Goal: Transaction & Acquisition: Purchase product/service

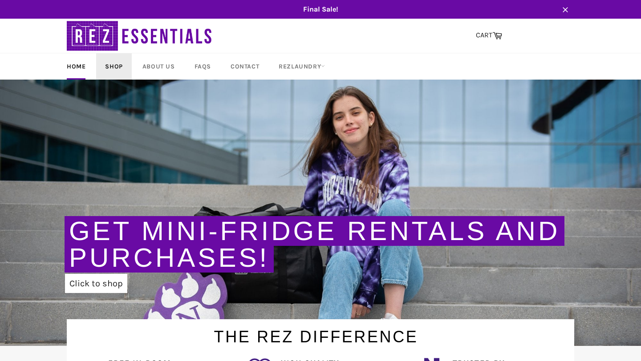
click at [113, 65] on link "Shop" at bounding box center [113, 66] width 35 height 26
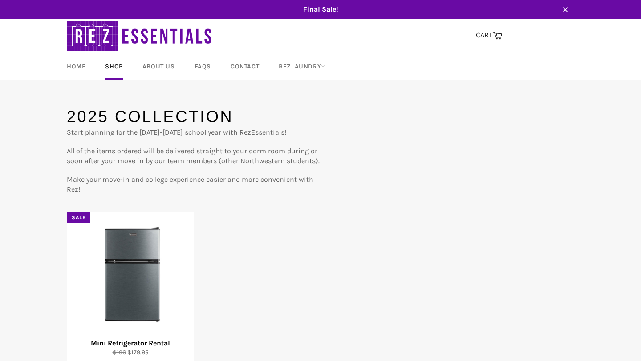
scroll to position [76, 0]
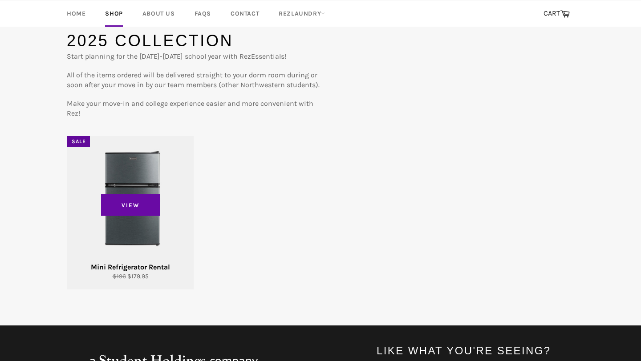
click at [122, 228] on div "View" at bounding box center [130, 213] width 126 height 154
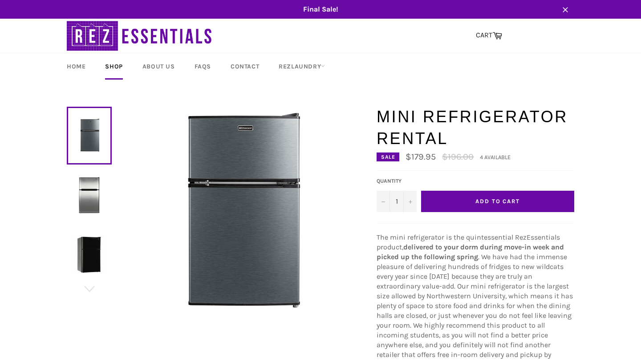
click at [477, 201] on span "Add to Cart" at bounding box center [497, 201] width 45 height 7
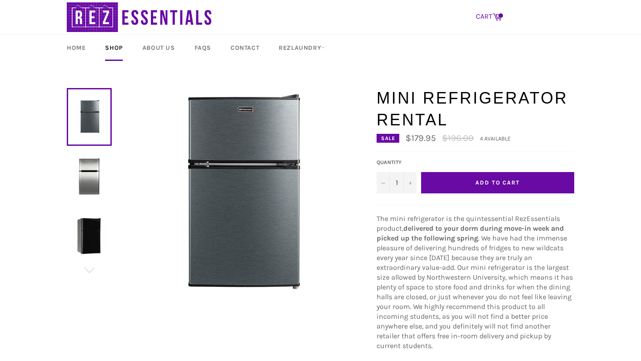
click at [492, 18] on icon at bounding box center [497, 17] width 10 height 10
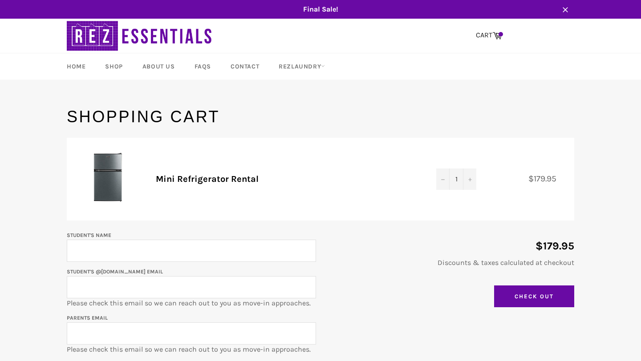
click at [235, 247] on input "Student's Name" at bounding box center [191, 251] width 249 height 22
click at [174, 248] on input "Student's Name" at bounding box center [191, 251] width 249 height 22
click at [241, 249] on input "Student's Name" at bounding box center [191, 251] width 249 height 22
type input "Aaron O'Reilly"
click at [287, 282] on input "Student's @u.northwestern.edu email" at bounding box center [191, 287] width 249 height 22
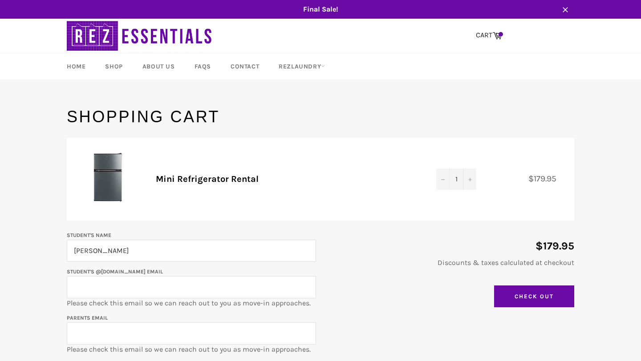
click at [286, 282] on input "Student's @u.northwestern.edu email" at bounding box center [191, 287] width 249 height 22
click at [373, 259] on p "Discounts & taxes calculated at checkout" at bounding box center [449, 263] width 249 height 10
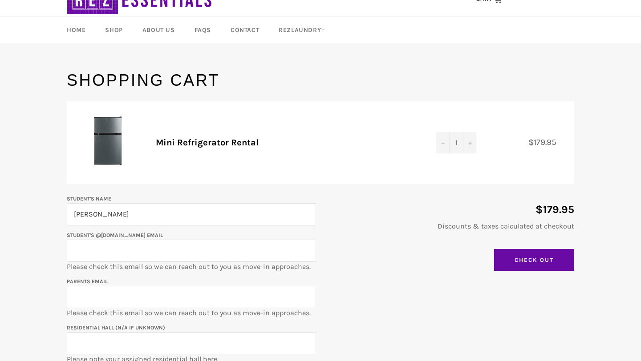
scroll to position [37, 0]
click at [259, 245] on input "Student's @u.northwestern.edu email" at bounding box center [191, 250] width 249 height 22
type input "Y3E9E3@u.northwestern.edu"
click at [205, 293] on input "Y3E9E3@u.northwestern.edu" at bounding box center [191, 297] width 249 height 22
type input "caramoreilly@hotmail.com"
